Goal: Find specific page/section: Find specific page/section

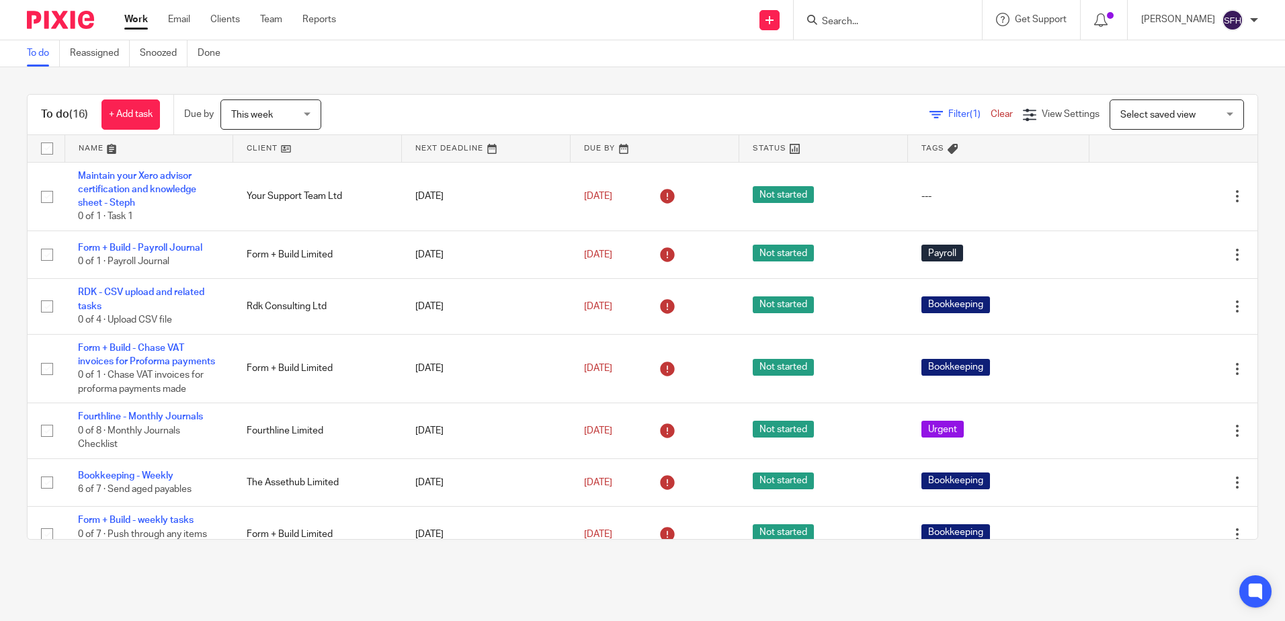
click at [340, 149] on link at bounding box center [317, 148] width 168 height 27
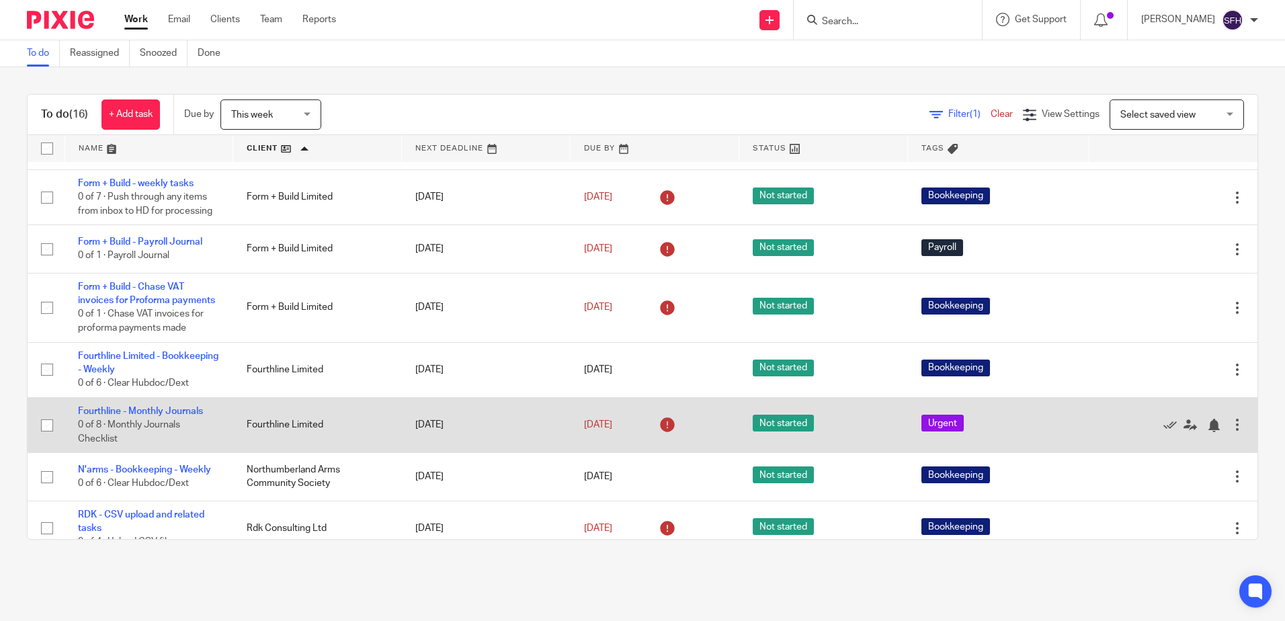
scroll to position [67, 0]
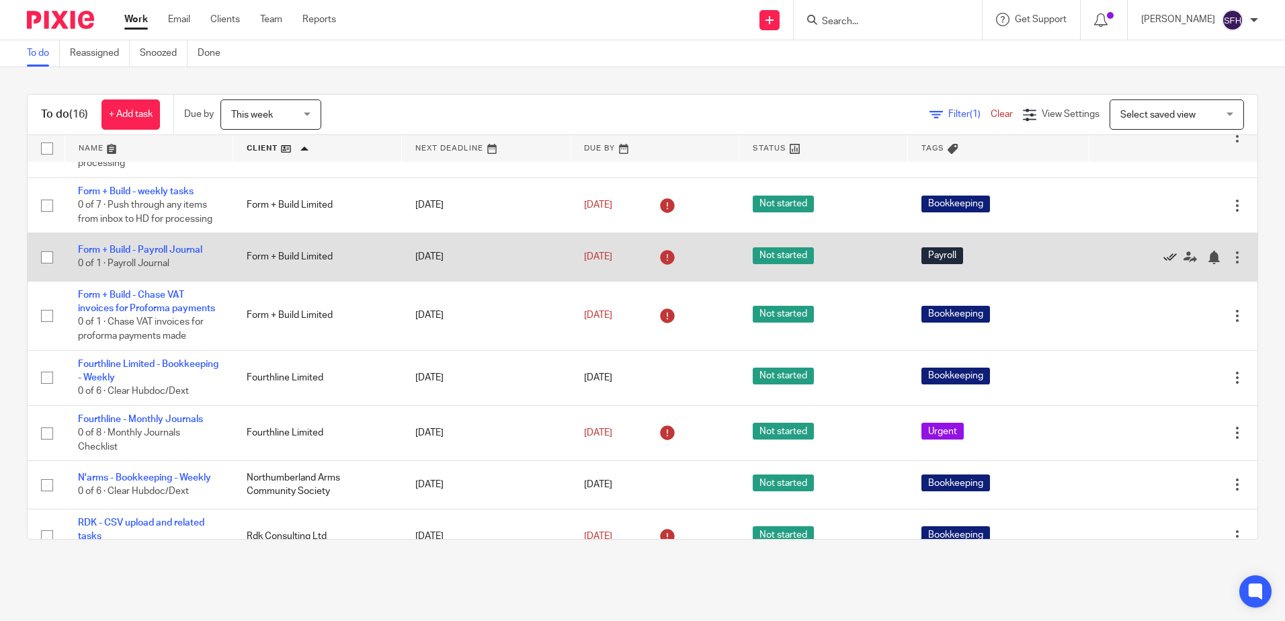
click at [1163, 257] on icon at bounding box center [1169, 257] width 13 height 13
